Goal: Task Accomplishment & Management: Complete application form

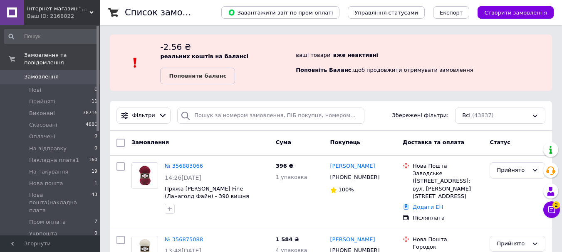
scroll to position [42, 0]
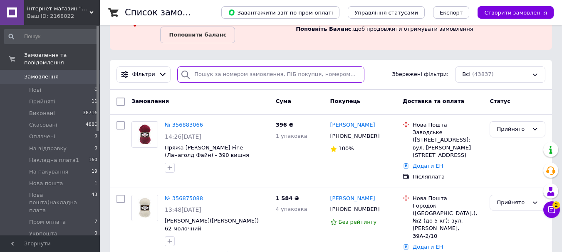
click at [225, 76] on input "search" at bounding box center [270, 75] width 187 height 16
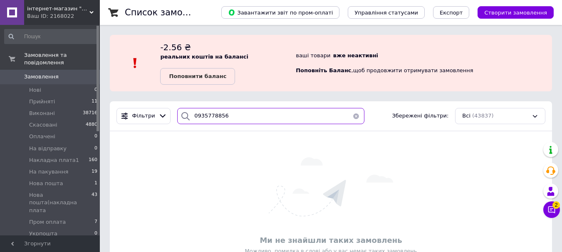
drag, startPoint x: 242, startPoint y: 116, endPoint x: 190, endPoint y: 115, distance: 52.0
click at [190, 115] on div "0935778856" at bounding box center [270, 116] width 187 height 16
type input "0935778856"
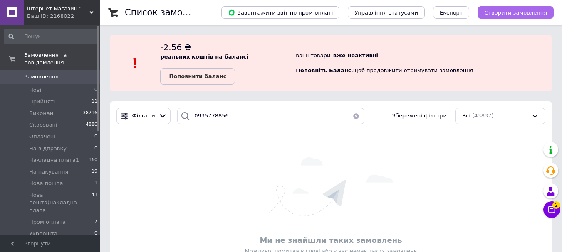
click at [535, 7] on button "Створити замовлення" at bounding box center [515, 12] width 76 height 12
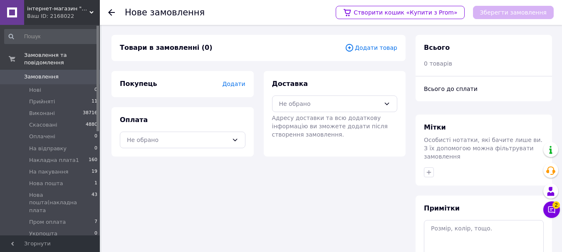
click at [238, 85] on span "Додати" at bounding box center [233, 84] width 23 height 7
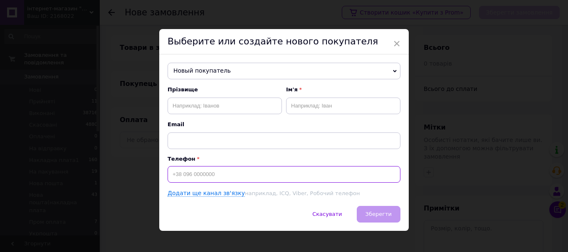
drag, startPoint x: 198, startPoint y: 178, endPoint x: 213, endPoint y: 168, distance: 17.4
click at [210, 168] on input at bounding box center [284, 174] width 233 height 17
paste input "0935778856"
type input "[PHONE_NUMBER]"
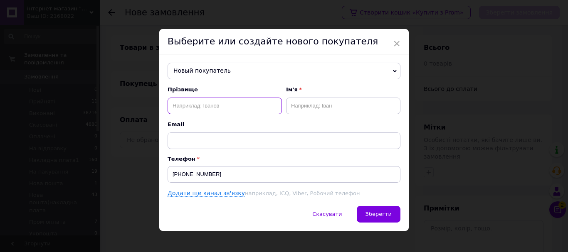
drag, startPoint x: 206, startPoint y: 109, endPoint x: 211, endPoint y: 105, distance: 6.5
click at [210, 105] on input "text" at bounding box center [225, 106] width 114 height 17
type input "[PERSON_NAME]"
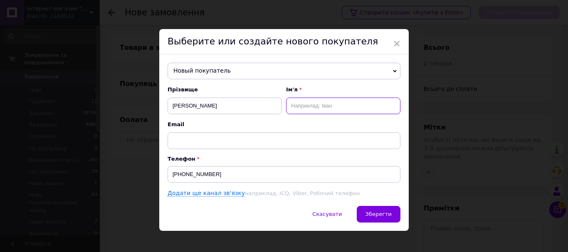
click at [313, 110] on input "text" at bounding box center [343, 106] width 114 height 17
type input "[PERSON_NAME]"
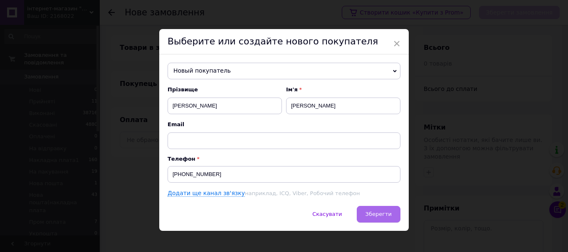
click at [373, 216] on span "Зберегти" at bounding box center [379, 214] width 26 height 6
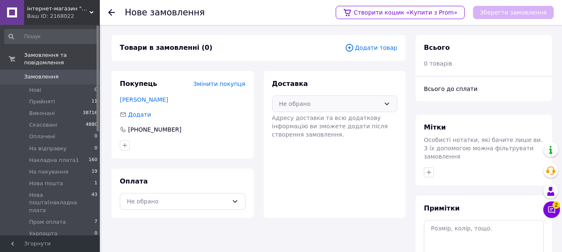
click at [334, 101] on div "Не обрано" at bounding box center [329, 103] width 101 height 9
click at [316, 122] on span "Нова Пошта (платна)" at bounding box center [341, 122] width 99 height 8
click at [199, 194] on div "Не обрано" at bounding box center [183, 201] width 126 height 17
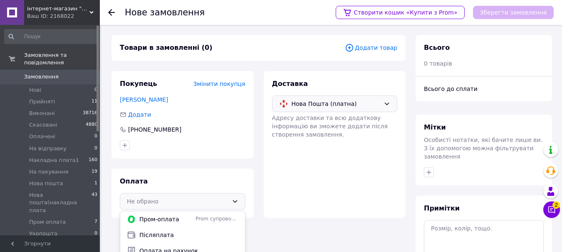
click at [199, 194] on div "Не обрано Пром-оплата Prom супроводжує покупку Післяплата Оплата на рахунок" at bounding box center [183, 201] width 126 height 17
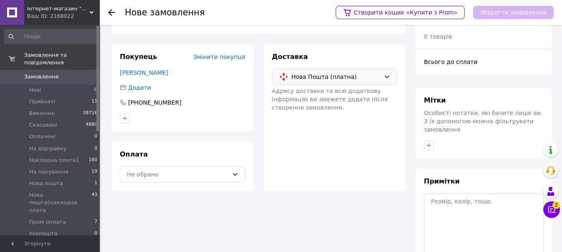
scroll to position [42, 0]
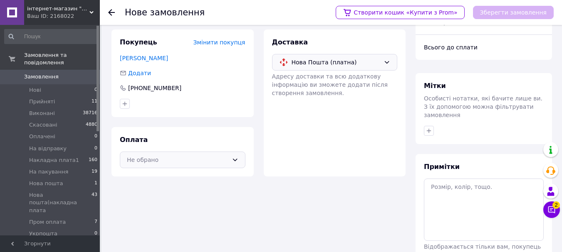
click at [192, 158] on div "Не обрано" at bounding box center [177, 160] width 101 height 9
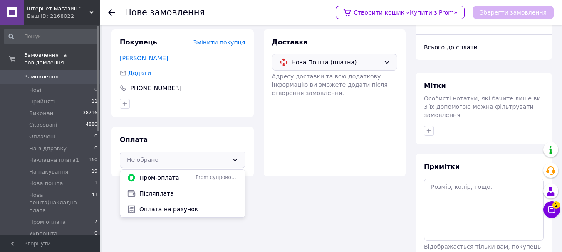
click at [171, 207] on span "Оплата на рахунок" at bounding box center [188, 209] width 99 height 8
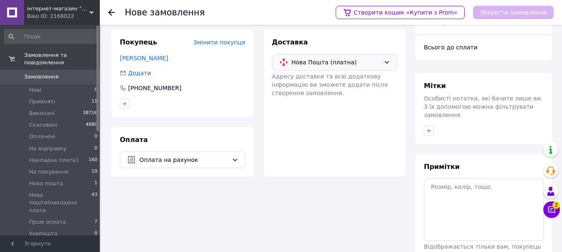
scroll to position [0, 0]
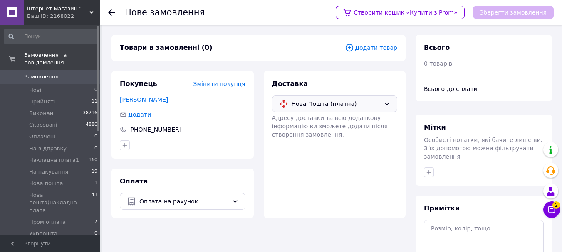
click at [372, 43] on div "Товари в замовленні (0) Додати товар" at bounding box center [258, 48] width 294 height 26
click at [370, 47] on span "Додати товар" at bounding box center [371, 47] width 52 height 9
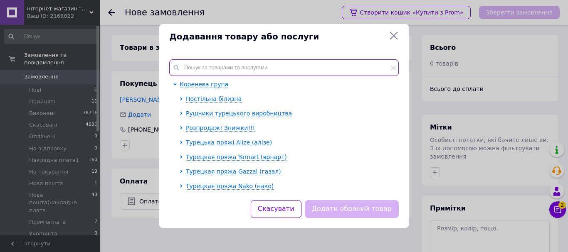
drag, startPoint x: 328, startPoint y: 67, endPoint x: 333, endPoint y: 61, distance: 7.1
click at [332, 62] on input "text" at bounding box center [284, 67] width 230 height 17
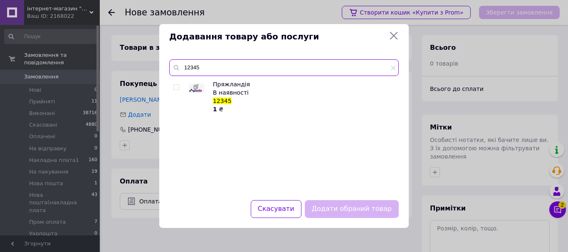
type input "12345"
click at [176, 87] on input "checkbox" at bounding box center [175, 87] width 5 height 5
checkbox input "true"
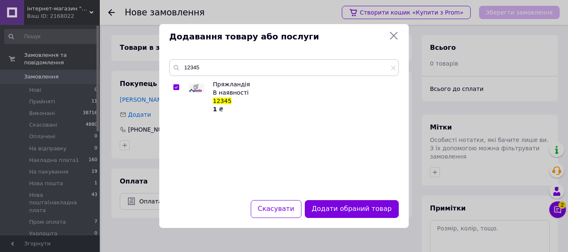
click at [363, 207] on button "Додати обраний товар" at bounding box center [352, 209] width 94 height 18
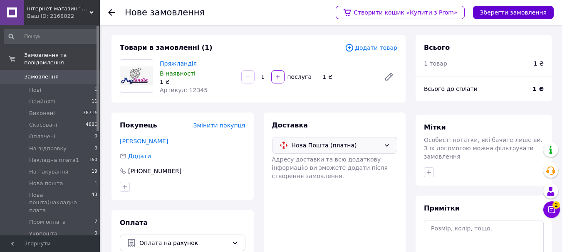
click at [512, 10] on button "Зберегти замовлення" at bounding box center [513, 12] width 81 height 13
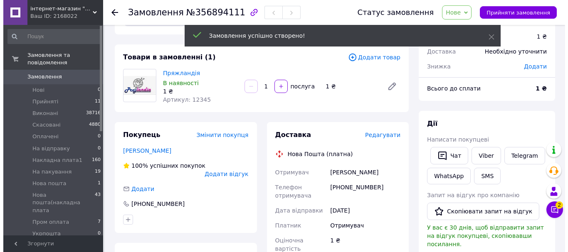
scroll to position [42, 0]
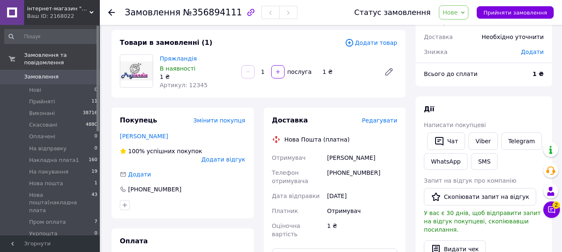
click at [388, 121] on span "Редагувати" at bounding box center [379, 120] width 35 height 7
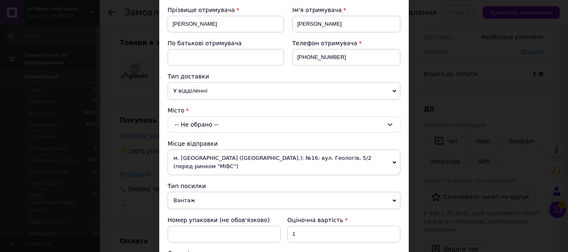
scroll to position [125, 0]
click at [279, 122] on div "-- Не обрано --" at bounding box center [284, 124] width 233 height 17
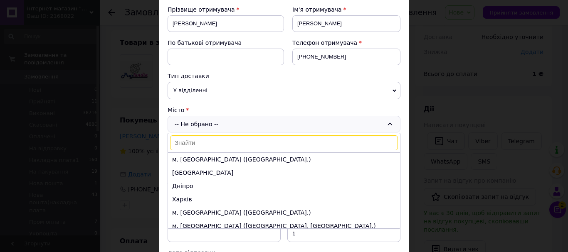
click at [209, 143] on input at bounding box center [284, 143] width 228 height 15
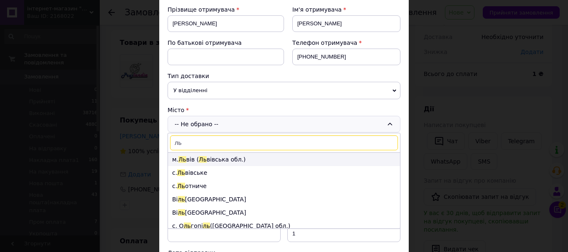
type input "ль"
click at [192, 161] on li "м. Ль вів ( Ль вівська обл.)" at bounding box center [284, 159] width 232 height 13
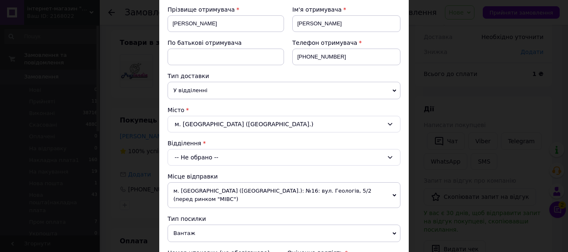
click at [197, 95] on span "У відділенні" at bounding box center [284, 90] width 233 height 17
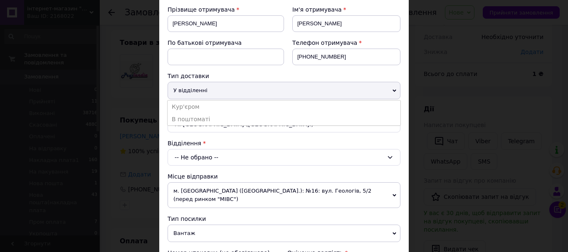
click at [198, 115] on li "В поштоматі" at bounding box center [284, 119] width 233 height 12
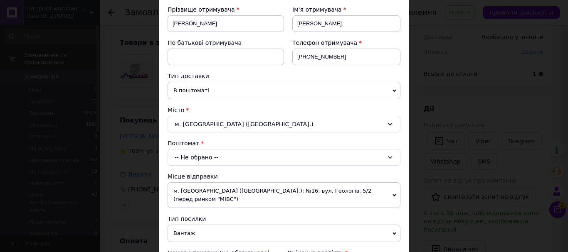
click at [203, 154] on div "-- Не обрано --" at bounding box center [284, 157] width 233 height 17
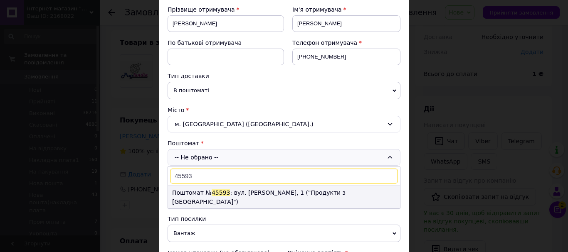
type input "45593"
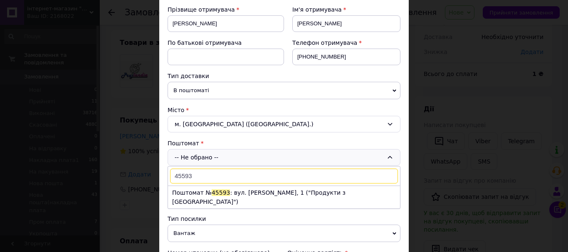
click at [219, 195] on span "45593" at bounding box center [221, 193] width 19 height 7
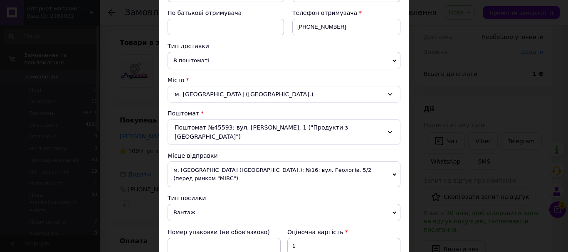
scroll to position [291, 0]
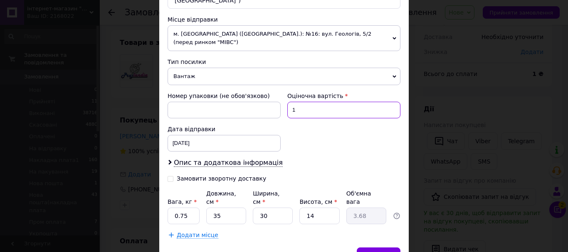
drag, startPoint x: 298, startPoint y: 103, endPoint x: 288, endPoint y: 106, distance: 10.8
click at [288, 106] on input "1" at bounding box center [343, 110] width 113 height 17
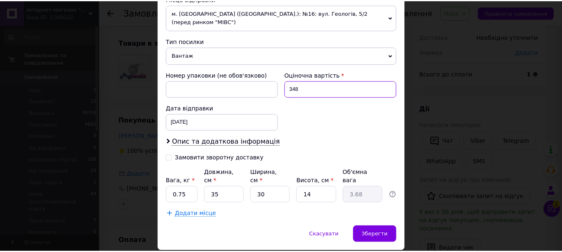
scroll to position [323, 0]
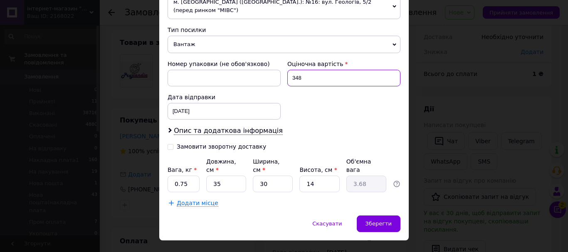
type input "348"
drag, startPoint x: 232, startPoint y: 169, endPoint x: 212, endPoint y: 170, distance: 20.8
click at [212, 176] on input "35" at bounding box center [226, 184] width 40 height 17
type input "2"
type input "0.21"
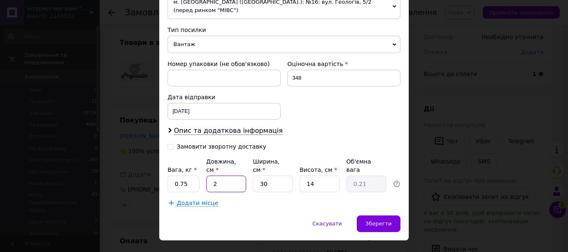
type input "20"
type input "2.1"
type input "20"
drag, startPoint x: 270, startPoint y: 171, endPoint x: 250, endPoint y: 171, distance: 20.0
click at [250, 171] on div "Вага, кг * 0.75 Довжина, см * 20 Ширина, см * 30 Висота, см * 14 Об'ємна вага 2…" at bounding box center [284, 175] width 233 height 35
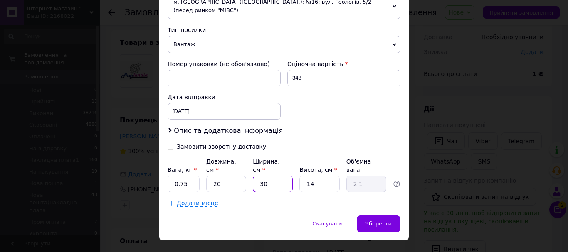
type input "2"
type input "0.14"
type input "20"
type input "1.4"
type input "20"
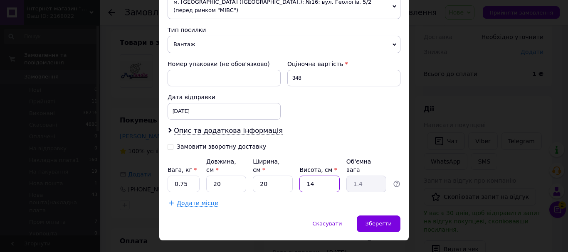
drag, startPoint x: 315, startPoint y: 166, endPoint x: 306, endPoint y: 168, distance: 9.8
click at [306, 176] on input "14" at bounding box center [319, 184] width 40 height 17
type input "2"
type input "0.2"
type input "20"
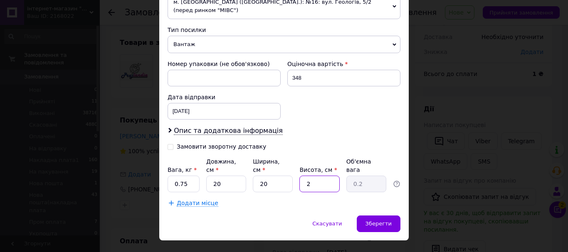
type input "2"
type input "20"
drag, startPoint x: 374, startPoint y: 203, endPoint x: 368, endPoint y: 204, distance: 6.3
click at [370, 221] on span "Зберегти" at bounding box center [379, 224] width 26 height 6
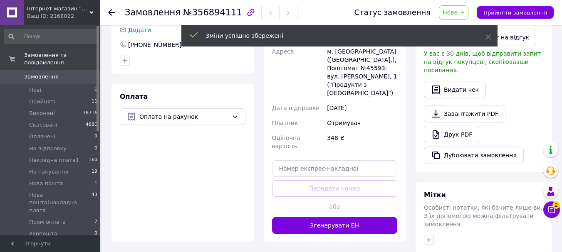
scroll to position [208, 0]
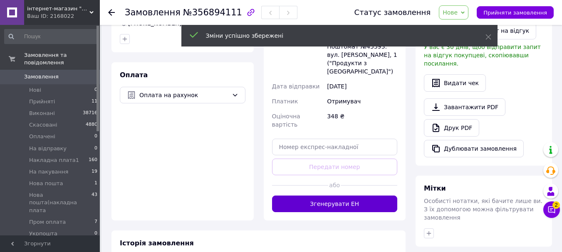
click at [368, 196] on button "Згенерувати ЕН" at bounding box center [335, 204] width 126 height 17
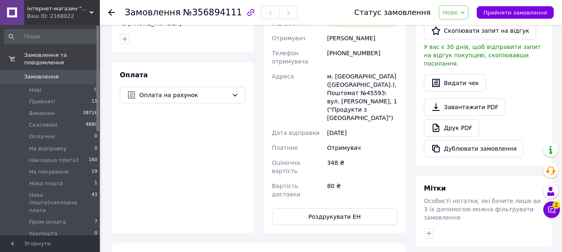
click at [457, 12] on span "Нове" at bounding box center [450, 12] width 15 height 7
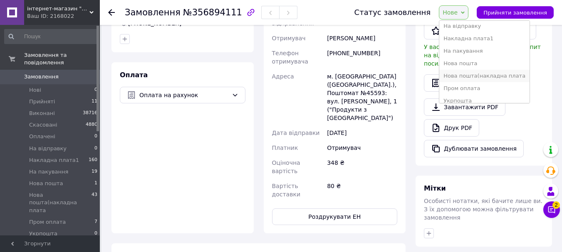
scroll to position [59, 0]
click at [475, 49] on li "На пакування" at bounding box center [484, 45] width 90 height 12
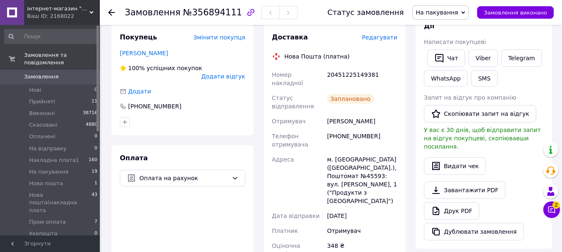
scroll to position [166, 0]
